Goal: Information Seeking & Learning: Learn about a topic

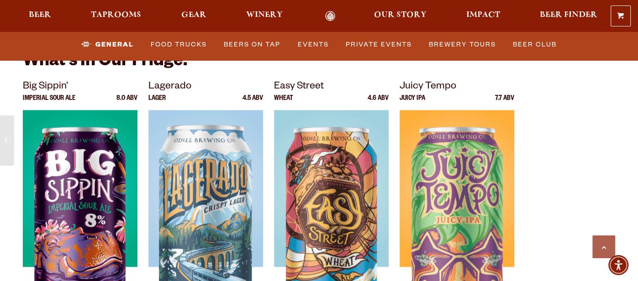
scroll to position [3033, 0]
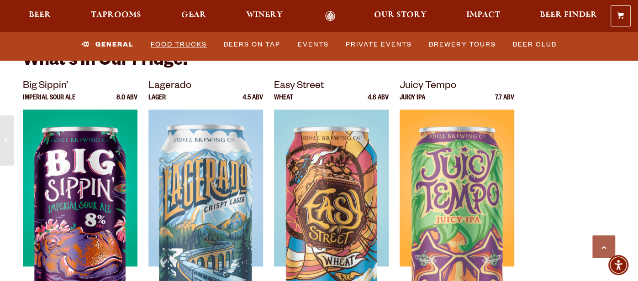
click at [179, 42] on link "Food Trucks" at bounding box center [179, 44] width 64 height 21
click at [189, 45] on link "Food Trucks" at bounding box center [172, 44] width 80 height 21
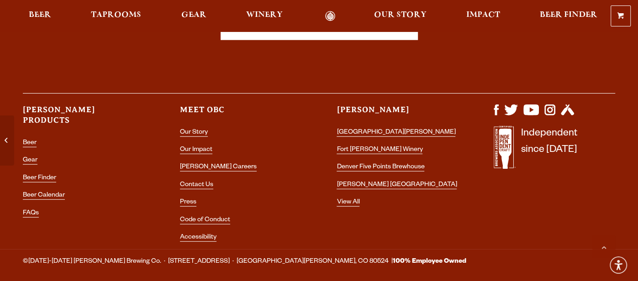
scroll to position [3989, 0]
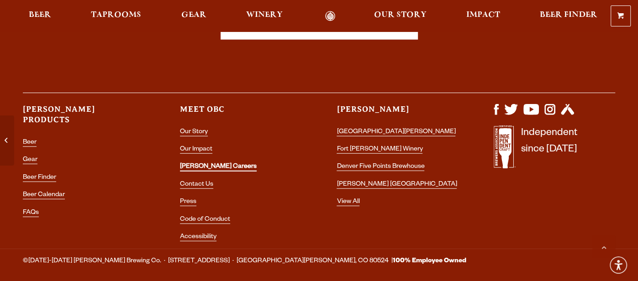
click at [215, 164] on link "[PERSON_NAME] Careers" at bounding box center [218, 168] width 77 height 8
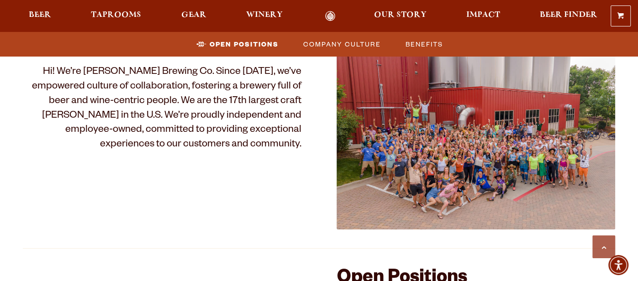
scroll to position [510, 0]
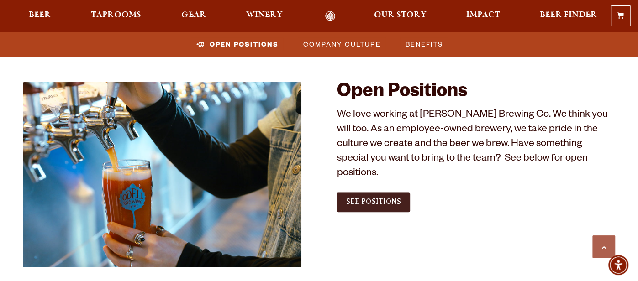
click at [379, 198] on span "See Positions" at bounding box center [373, 202] width 55 height 8
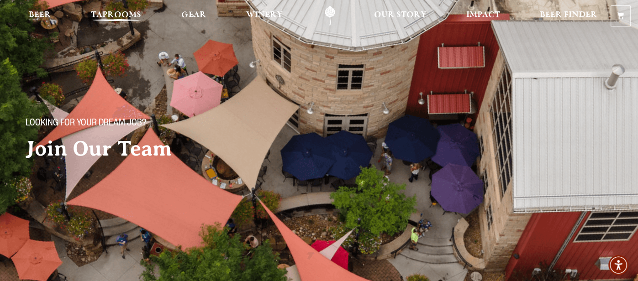
click at [118, 15] on span "Taprooms" at bounding box center [116, 14] width 50 height 7
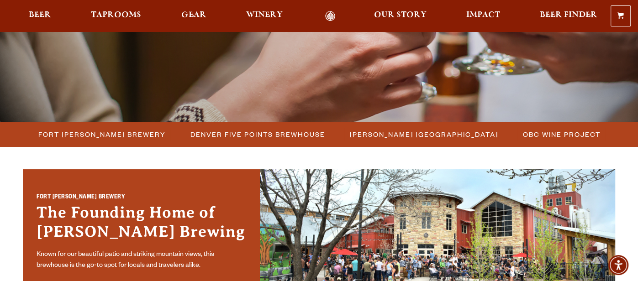
scroll to position [178, 0]
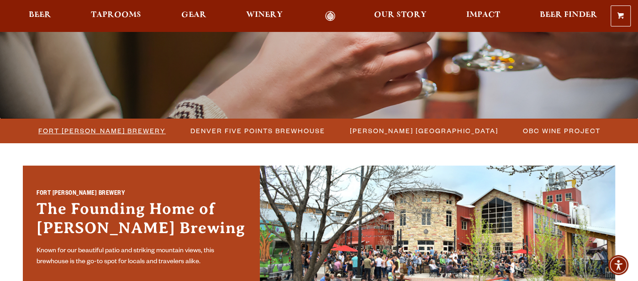
click at [131, 129] on span "Fort [PERSON_NAME] Brewery" at bounding box center [101, 130] width 127 height 13
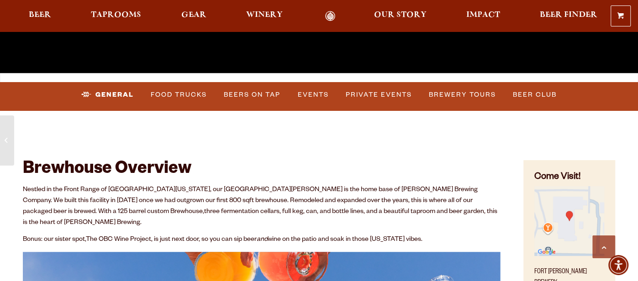
scroll to position [287, 0]
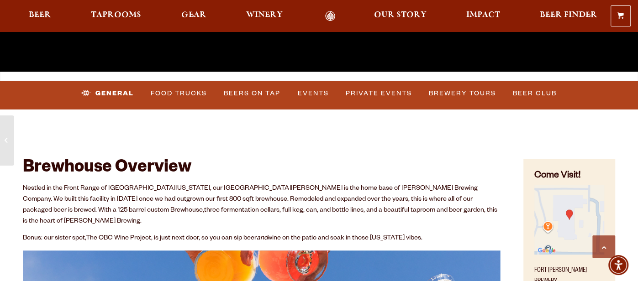
click at [237, 159] on h2 "Brewhouse Overview" at bounding box center [262, 169] width 478 height 20
click at [176, 94] on link "Food Trucks" at bounding box center [179, 93] width 64 height 21
click at [191, 93] on link "Food Trucks" at bounding box center [172, 93] width 80 height 21
click at [258, 91] on link "Beers on Tap" at bounding box center [253, 93] width 64 height 21
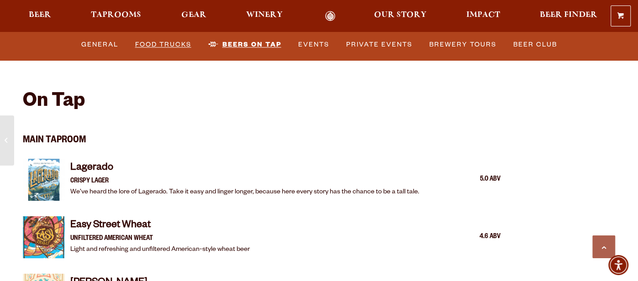
scroll to position [844, 0]
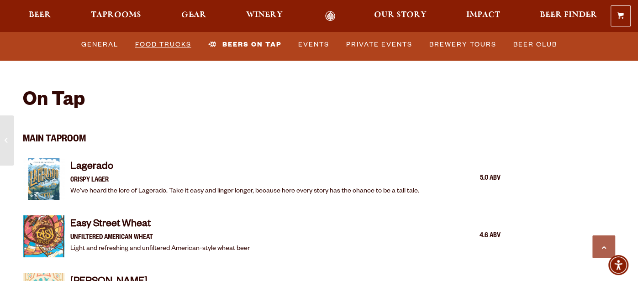
click at [154, 41] on link "Food Trucks" at bounding box center [164, 44] width 64 height 21
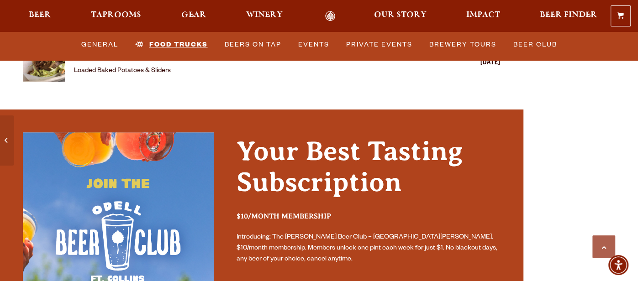
scroll to position [2702, 0]
